Goal: Task Accomplishment & Management: Complete application form

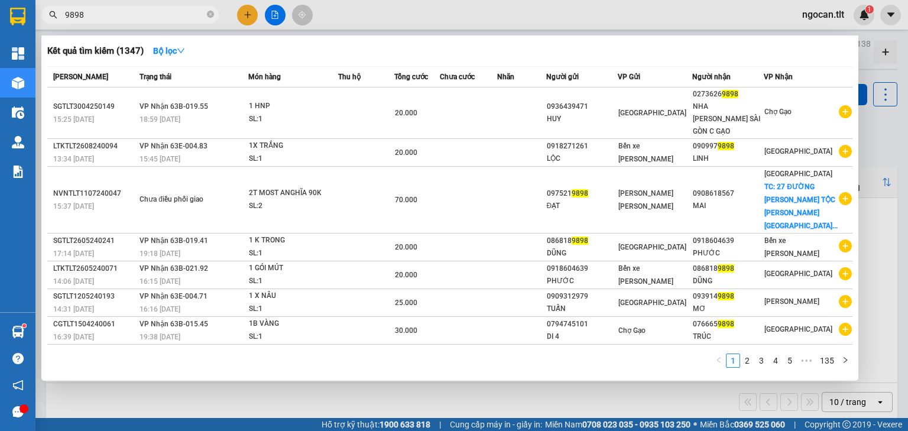
click at [121, 12] on input "9898" at bounding box center [134, 14] width 139 height 13
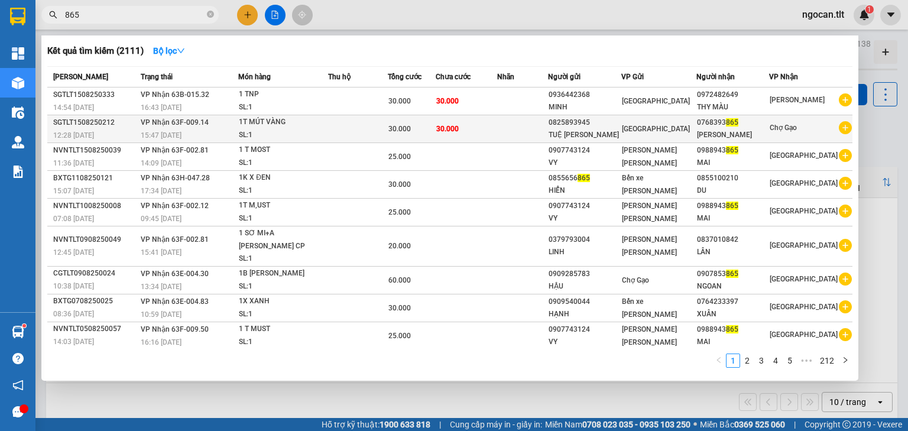
type input "865"
click at [512, 121] on td at bounding box center [522, 129] width 51 height 28
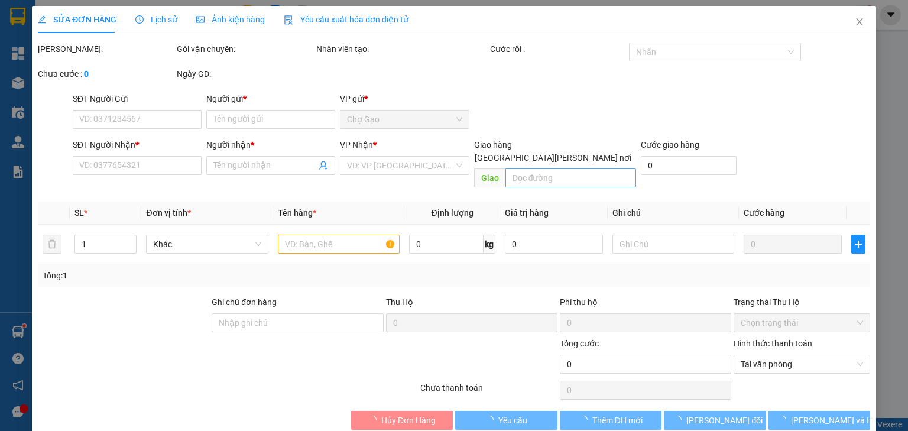
type input "0825893945"
type input "TUỆ [PERSON_NAME]"
type input "0768393865"
type input "[PERSON_NAME]"
type input "30.000"
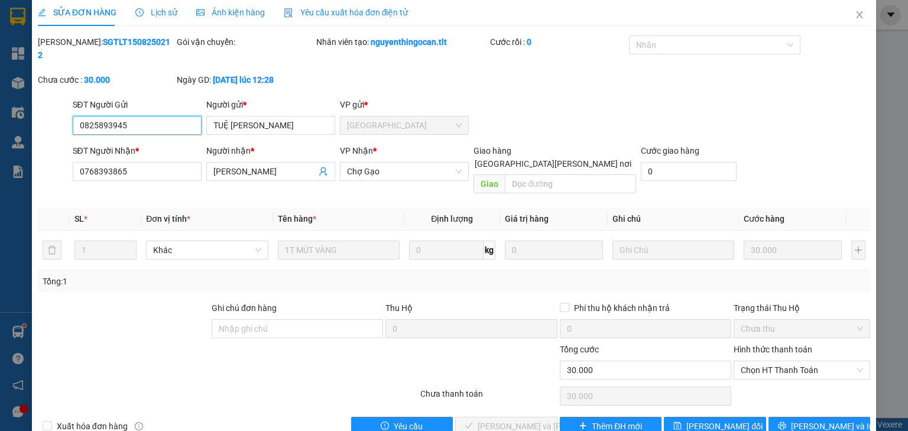
scroll to position [8, 0]
click at [756, 360] on span "Chọn HT Thanh Toán" at bounding box center [802, 369] width 122 height 18
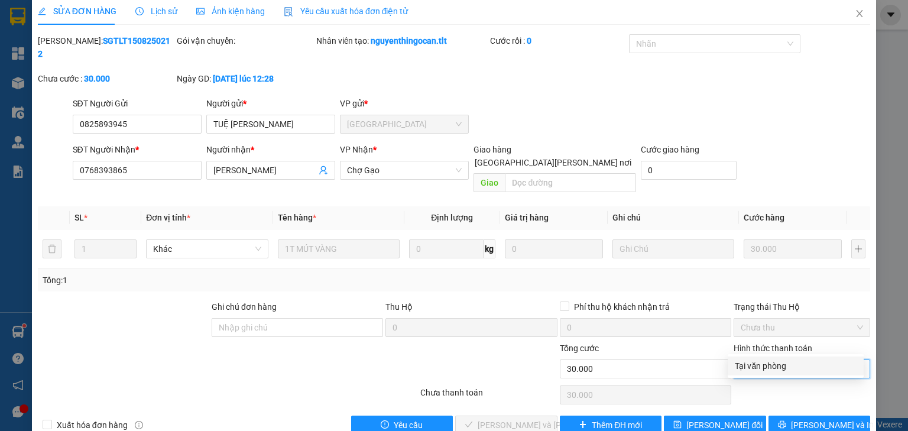
click at [767, 363] on div "Tại văn phòng" at bounding box center [796, 365] width 136 height 19
type input "0"
click at [525, 418] on span "[PERSON_NAME] và [PERSON_NAME] hàng" at bounding box center [558, 424] width 160 height 13
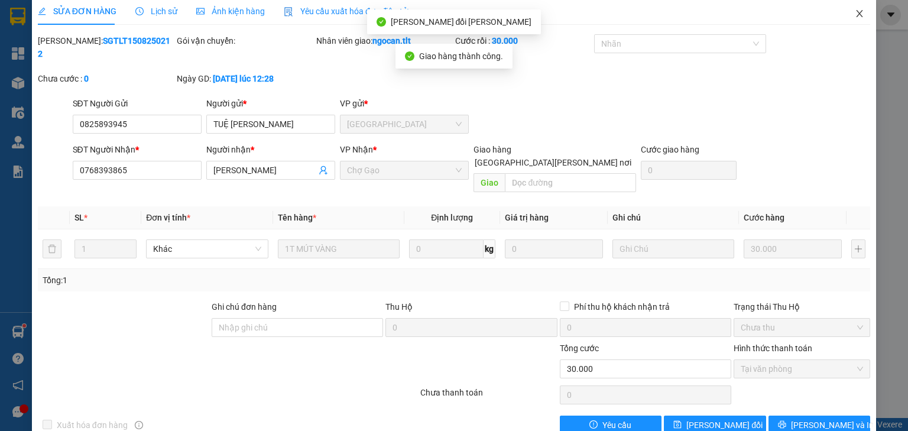
click at [844, 14] on span "Close" at bounding box center [859, 14] width 33 height 33
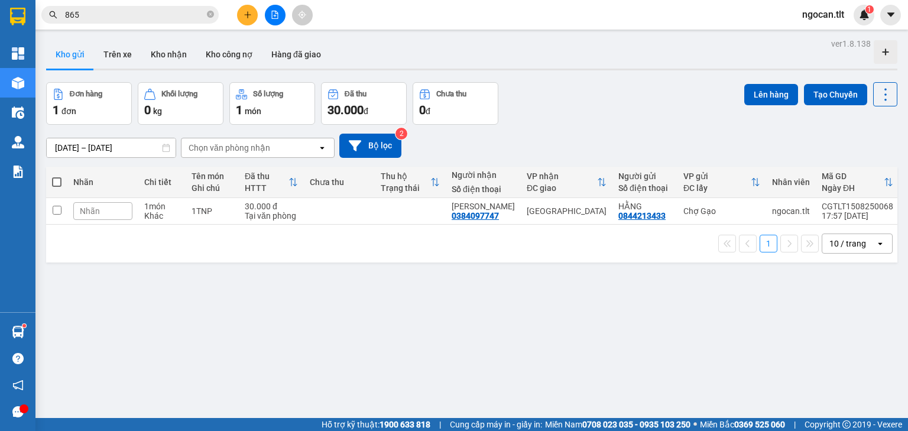
click at [150, 14] on input "865" at bounding box center [134, 14] width 139 height 13
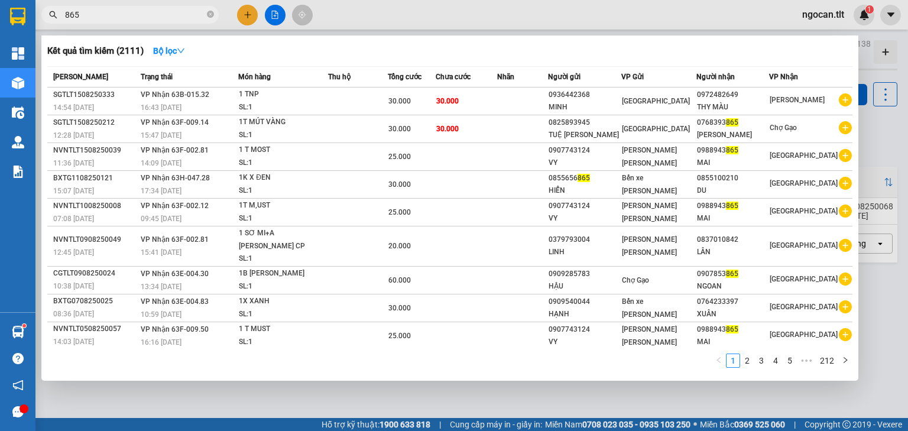
click at [150, 14] on input "865" at bounding box center [134, 14] width 139 height 13
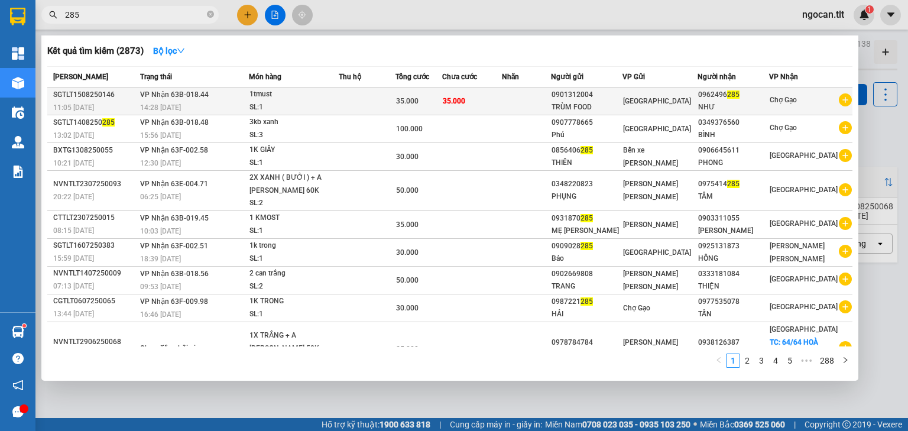
type input "285"
click at [480, 99] on td "35.000" at bounding box center [471, 101] width 59 height 28
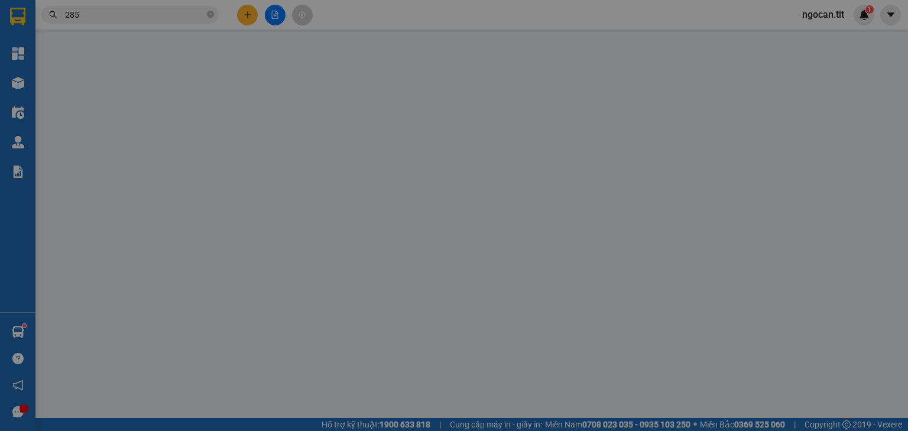
type input "0901312004"
type input "TRÙM FOOD"
type input "0962496285"
type input "NHƯ"
type input "35.000"
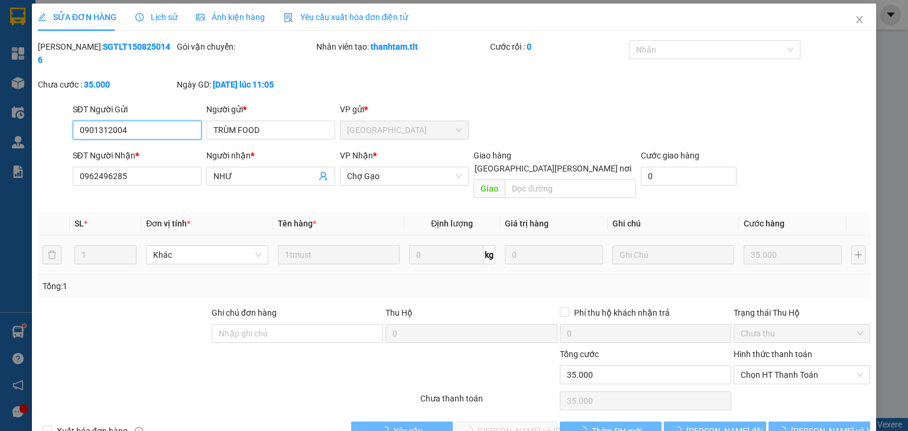
scroll to position [8, 0]
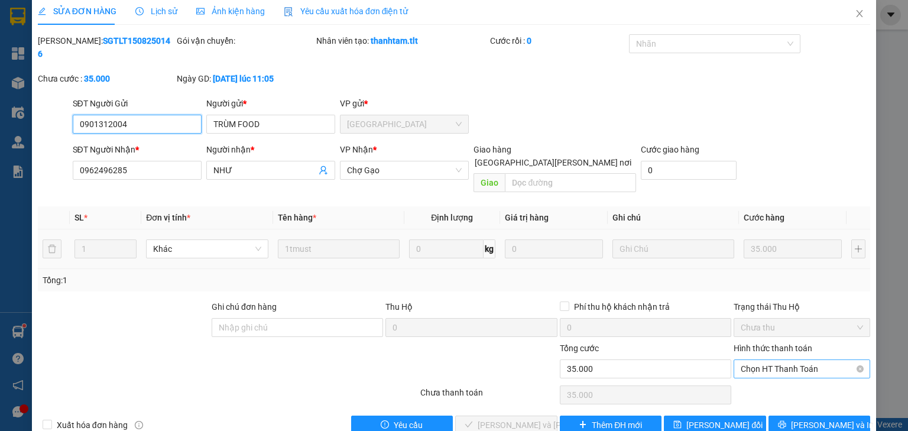
click at [757, 360] on span "Chọn HT Thanh Toán" at bounding box center [802, 369] width 122 height 18
drag, startPoint x: 749, startPoint y: 359, endPoint x: 737, endPoint y: 375, distance: 20.7
click at [749, 360] on div "Tại văn phòng" at bounding box center [796, 365] width 136 height 19
type input "0"
click at [501, 418] on span "[PERSON_NAME] và [PERSON_NAME] hàng" at bounding box center [558, 424] width 160 height 13
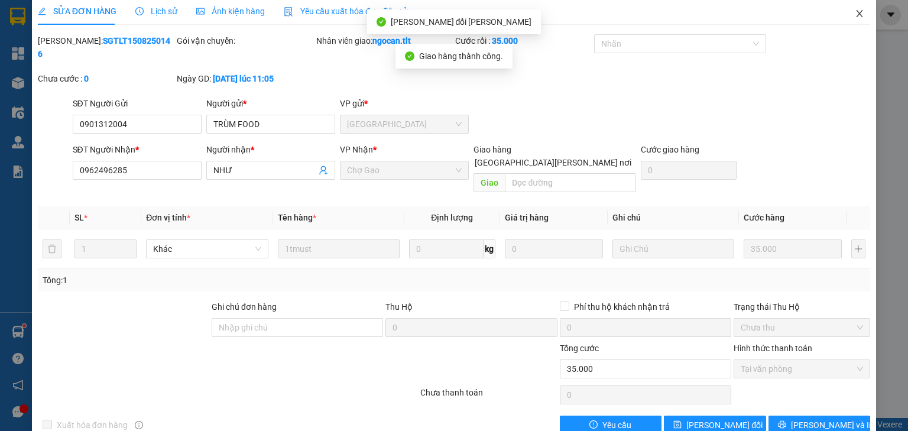
click at [856, 17] on icon "close" at bounding box center [859, 13] width 9 height 9
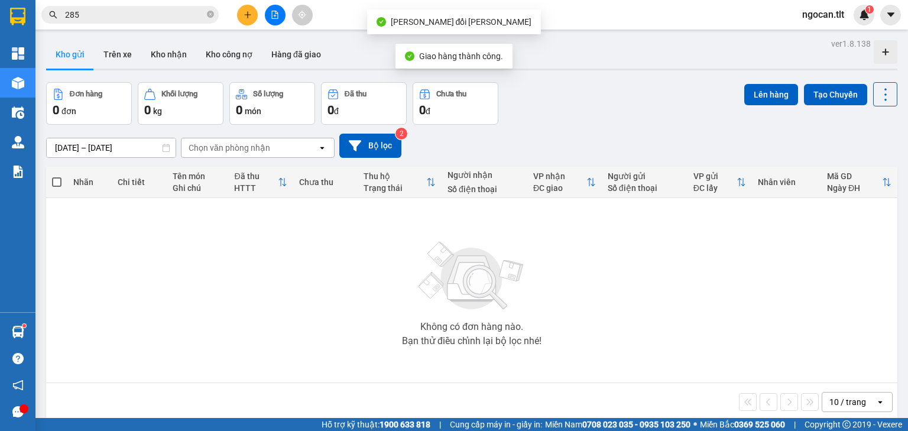
drag, startPoint x: 151, startPoint y: 8, endPoint x: 149, endPoint y: 14, distance: 6.7
click at [150, 10] on input "285" at bounding box center [134, 14] width 139 height 13
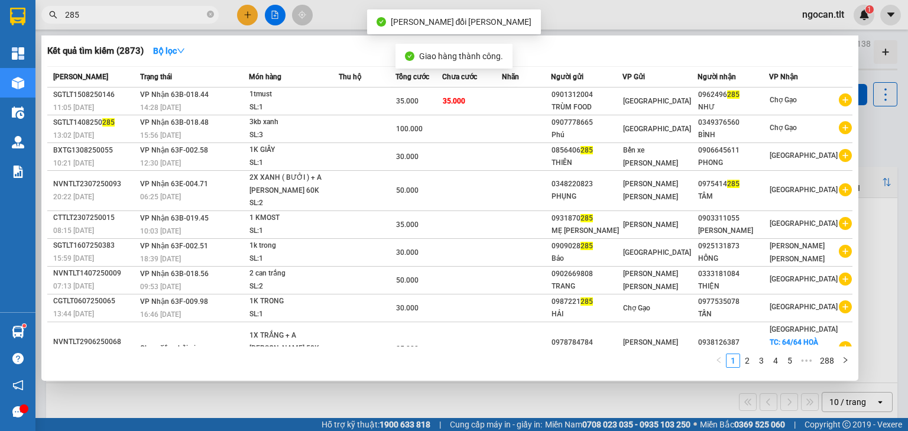
click at [149, 14] on input "285" at bounding box center [134, 14] width 139 height 13
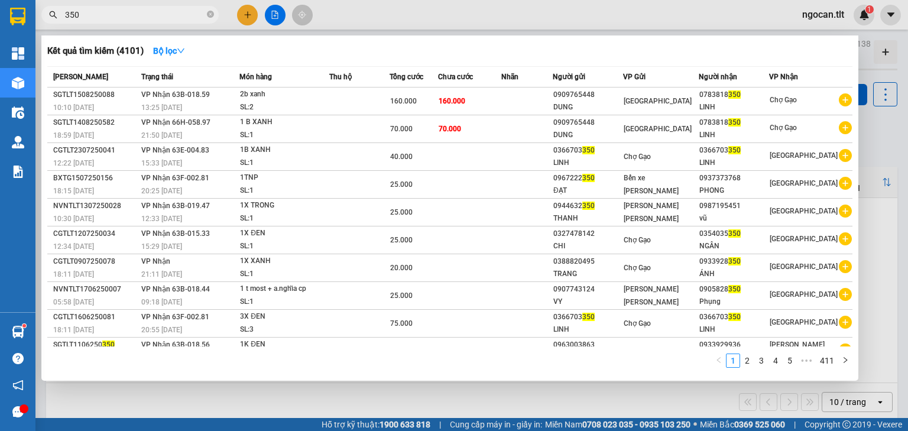
click at [66, 13] on input "350" at bounding box center [134, 14] width 139 height 13
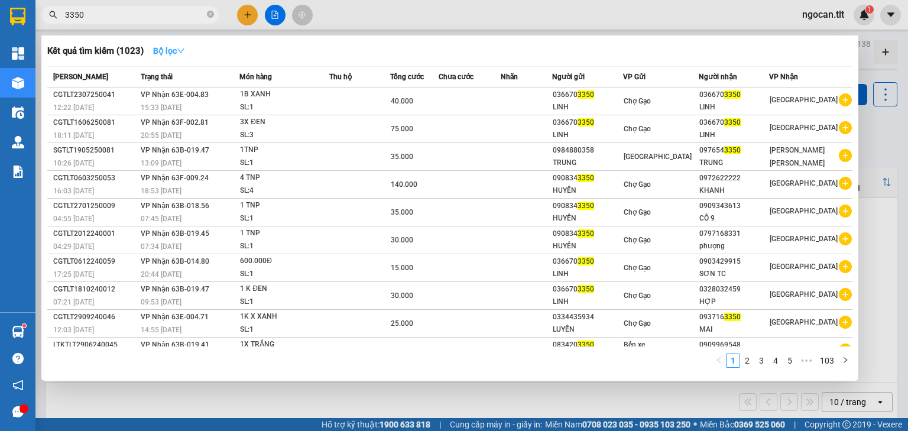
type input "3350"
click at [185, 47] on icon "down" at bounding box center [181, 51] width 8 height 8
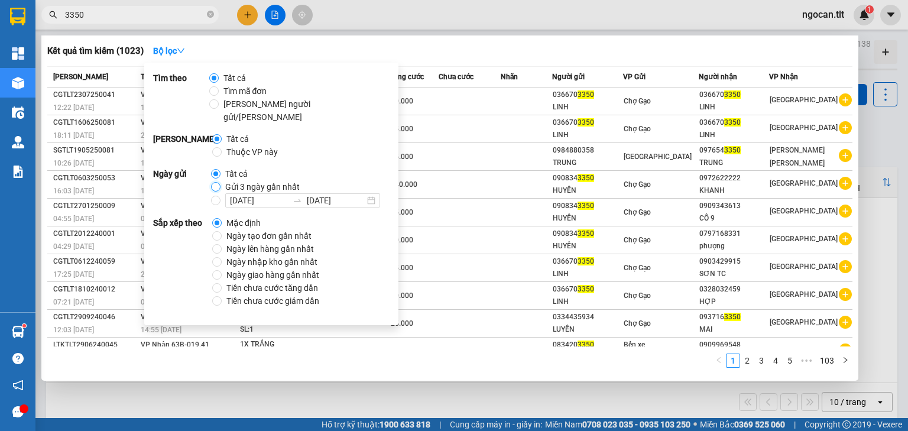
click at [216, 182] on input "Gửi 3 ngày gần nhất" at bounding box center [215, 186] width 9 height 9
radio input "true"
radio input "false"
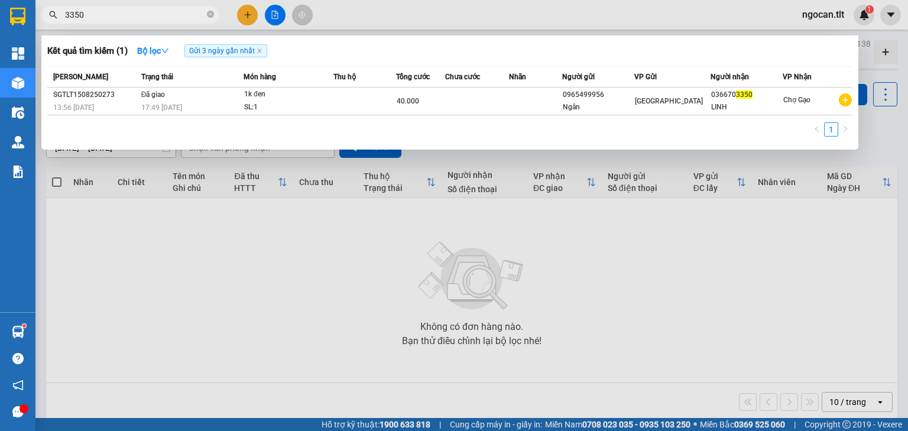
click at [99, 9] on input "3350" at bounding box center [134, 14] width 139 height 13
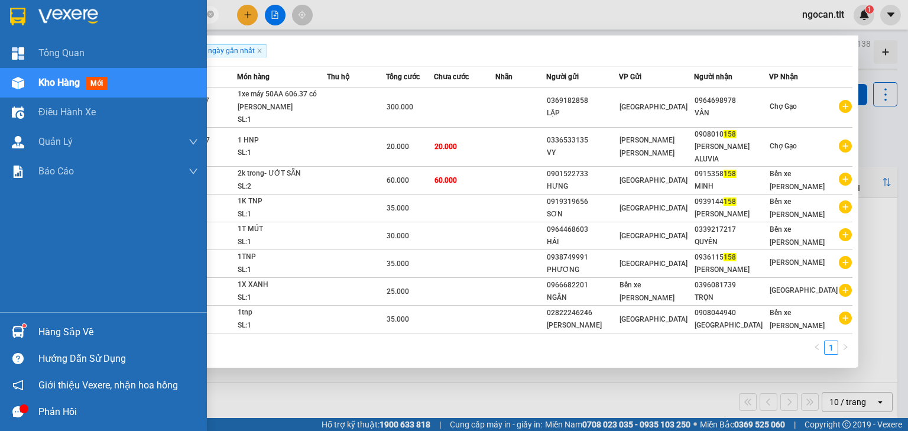
click at [47, 326] on div "Hàng sắp về" at bounding box center [118, 332] width 160 height 18
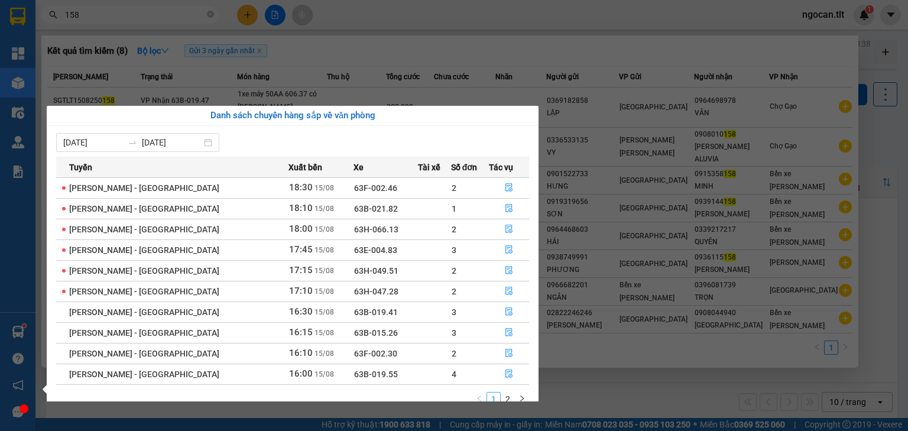
scroll to position [19, 0]
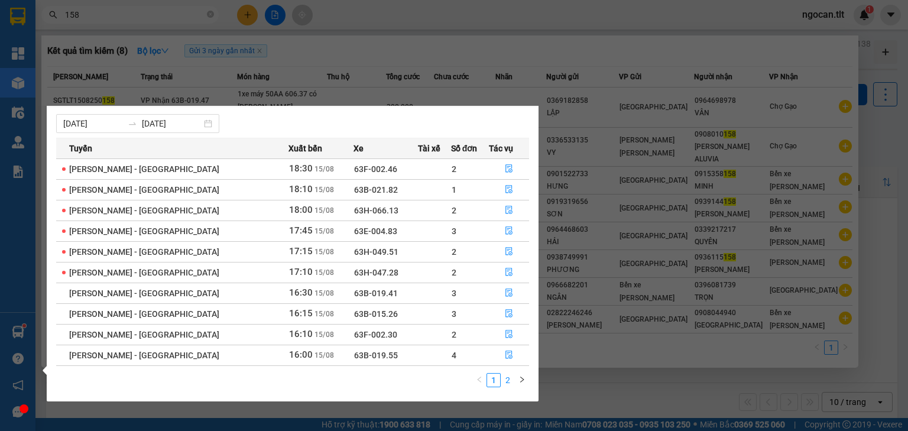
click at [509, 381] on link "2" at bounding box center [507, 380] width 13 height 13
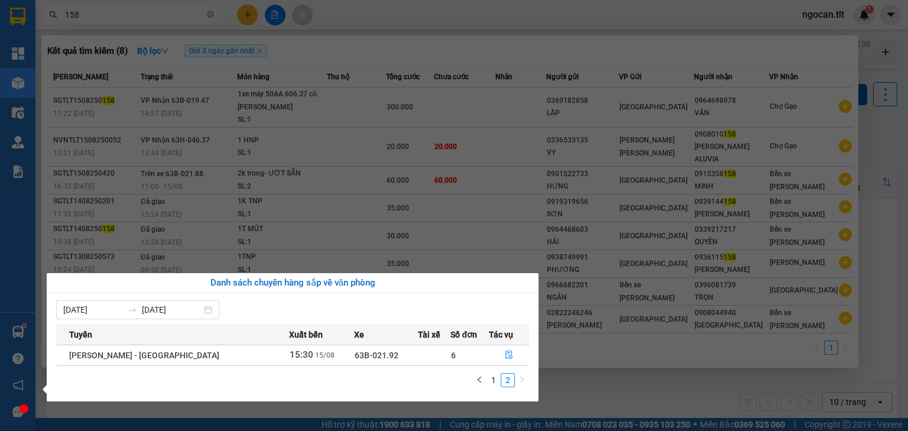
click at [112, 12] on section "Kết quả [PERSON_NAME] ( 8 ) Bộ lọc Gửi 3 ngày gần nhất Mã ĐH Trạng thái Món hàn…" at bounding box center [454, 215] width 908 height 431
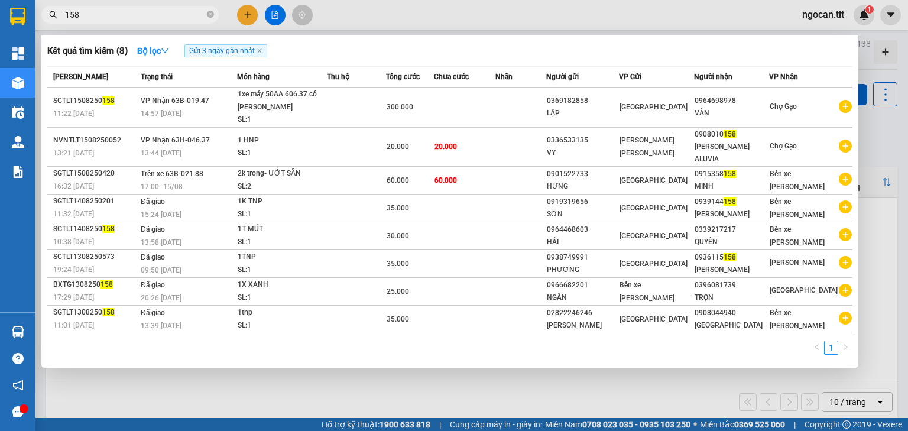
click at [111, 12] on input "158" at bounding box center [134, 14] width 139 height 13
type input "1"
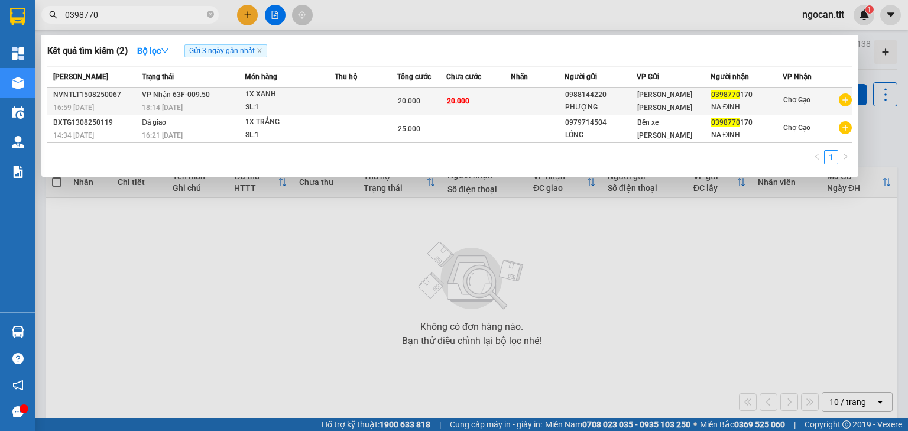
type input "0398770"
click at [457, 103] on span "20.000" at bounding box center [458, 101] width 22 height 8
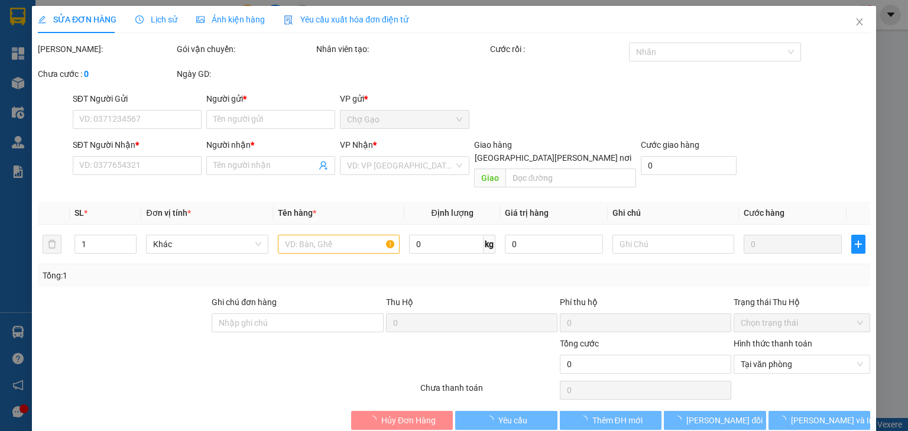
type input "0988144220"
type input "PHƯỢNG"
type input "0398770170"
type input "NA ĐINH"
type input "20.000"
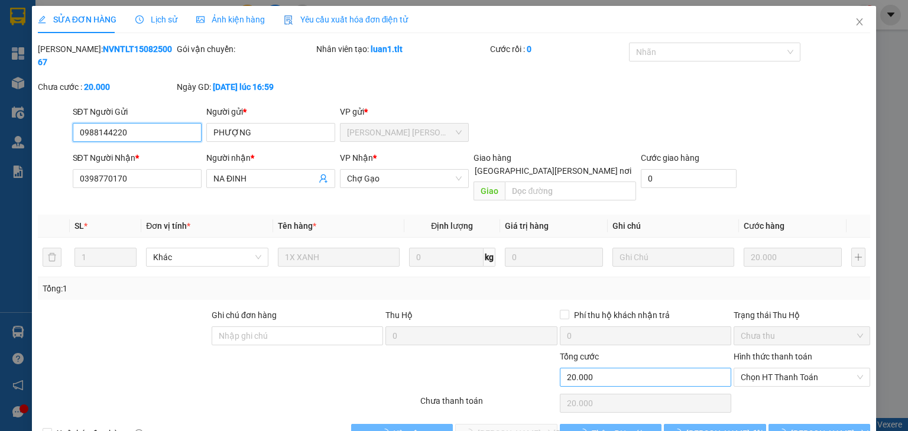
scroll to position [2, 0]
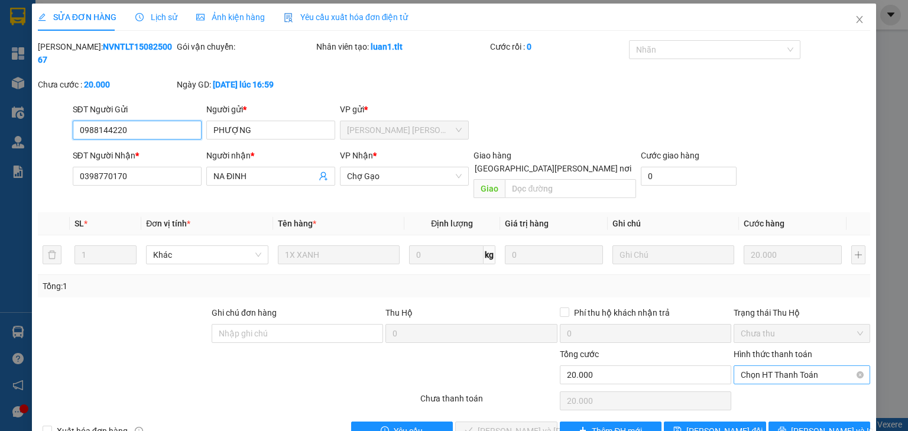
click at [741, 366] on span "Chọn HT Thanh Toán" at bounding box center [802, 375] width 122 height 18
click at [742, 369] on div "Tại văn phòng" at bounding box center [796, 371] width 122 height 13
type input "0"
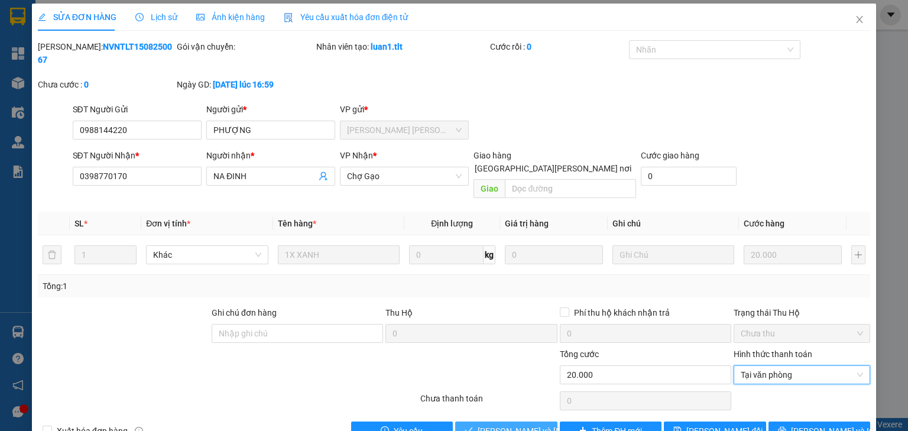
click at [525, 424] on span "[PERSON_NAME] và [PERSON_NAME] hàng" at bounding box center [558, 430] width 160 height 13
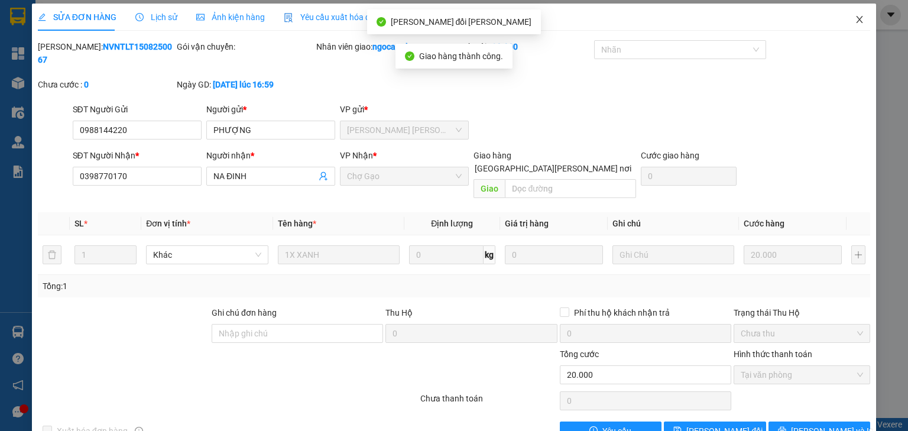
click at [845, 23] on span "Close" at bounding box center [859, 20] width 33 height 33
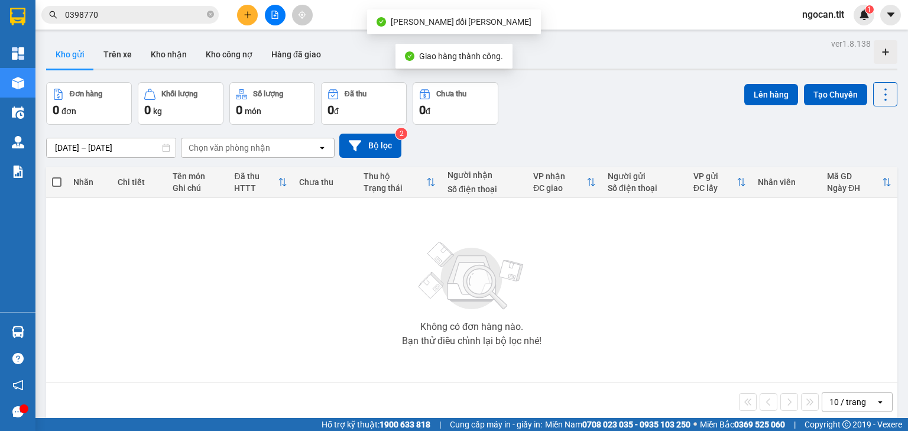
click at [130, 20] on input "0398770" at bounding box center [134, 14] width 139 height 13
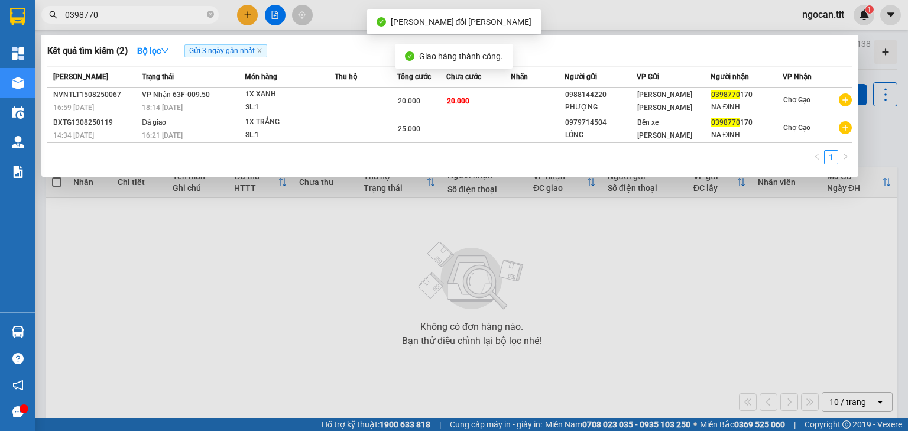
click at [130, 19] on input "0398770" at bounding box center [134, 14] width 139 height 13
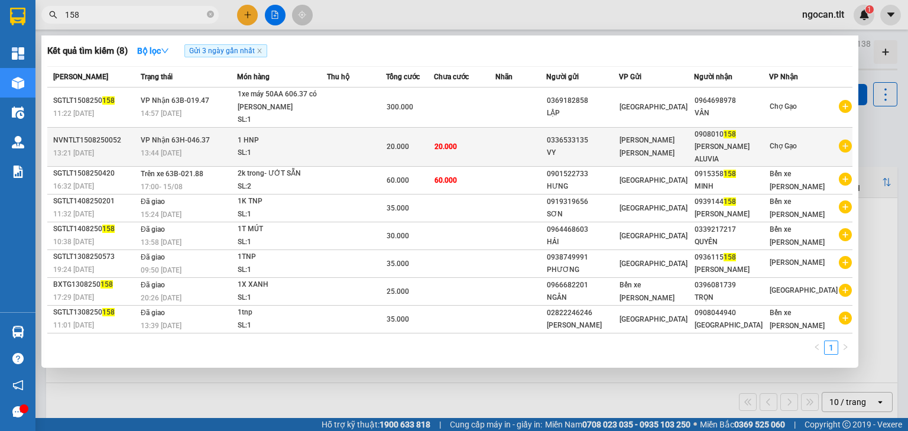
type input "158"
click at [749, 145] on div "[PERSON_NAME] ALUVIA" at bounding box center [731, 153] width 74 height 25
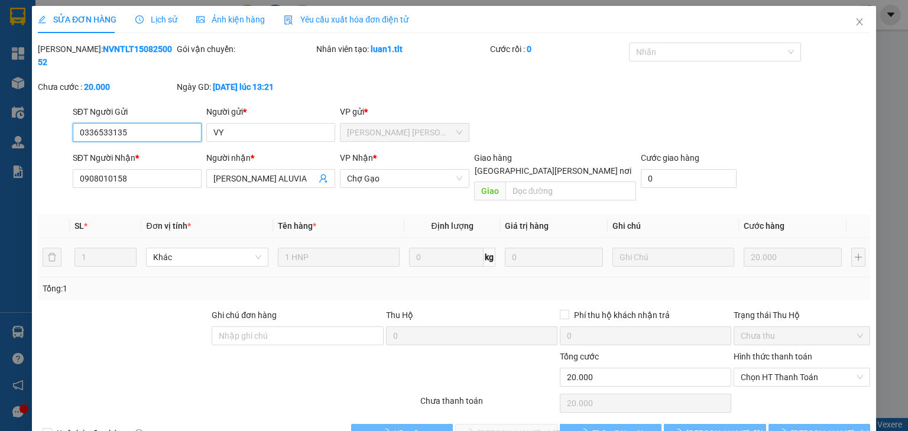
scroll to position [8, 0]
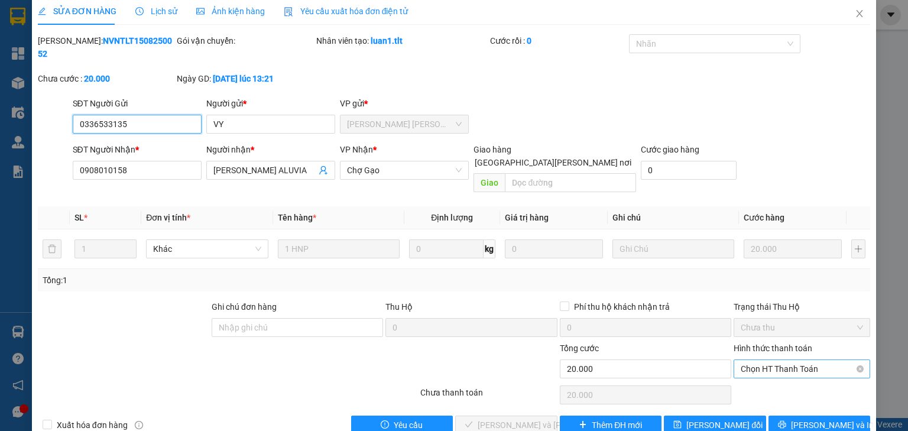
drag, startPoint x: 796, startPoint y: 339, endPoint x: 795, endPoint y: 348, distance: 8.9
click at [796, 360] on span "Chọn HT Thanh Toán" at bounding box center [802, 369] width 122 height 18
drag, startPoint x: 795, startPoint y: 362, endPoint x: 755, endPoint y: 381, distance: 44.4
click at [795, 363] on div "Tại văn phòng" at bounding box center [796, 365] width 122 height 13
type input "0"
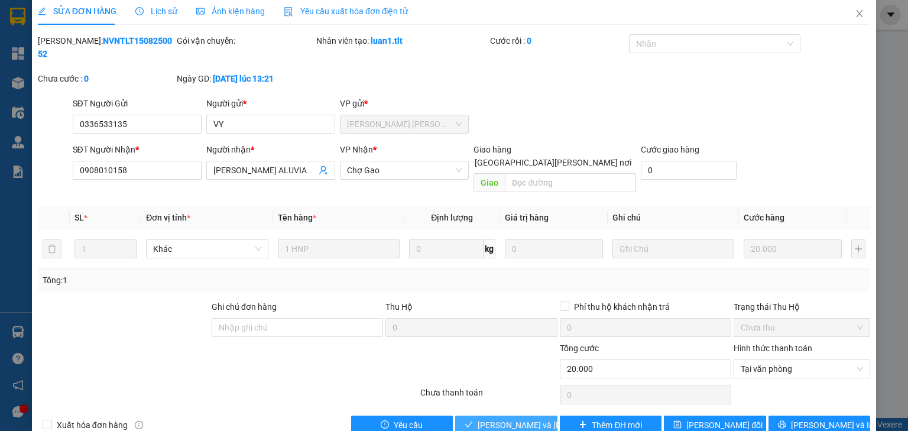
click at [527, 418] on span "[PERSON_NAME] và [PERSON_NAME] hàng" at bounding box center [558, 424] width 160 height 13
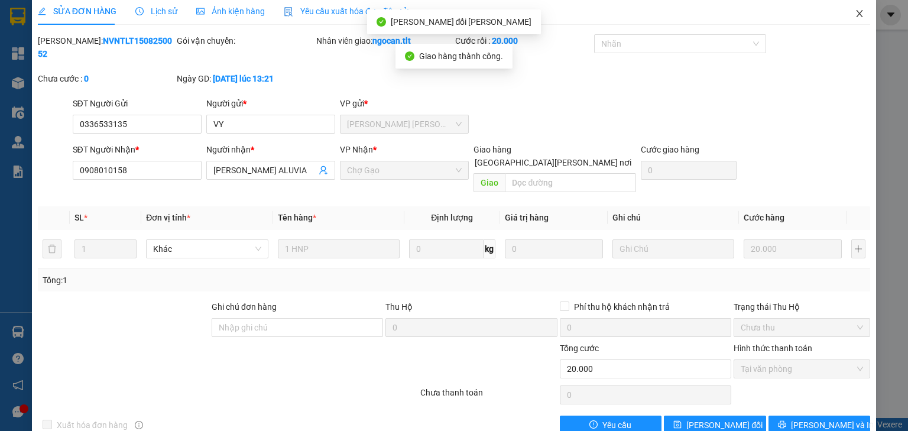
click at [856, 14] on icon "close" at bounding box center [859, 13] width 7 height 7
